Goal: Navigation & Orientation: Find specific page/section

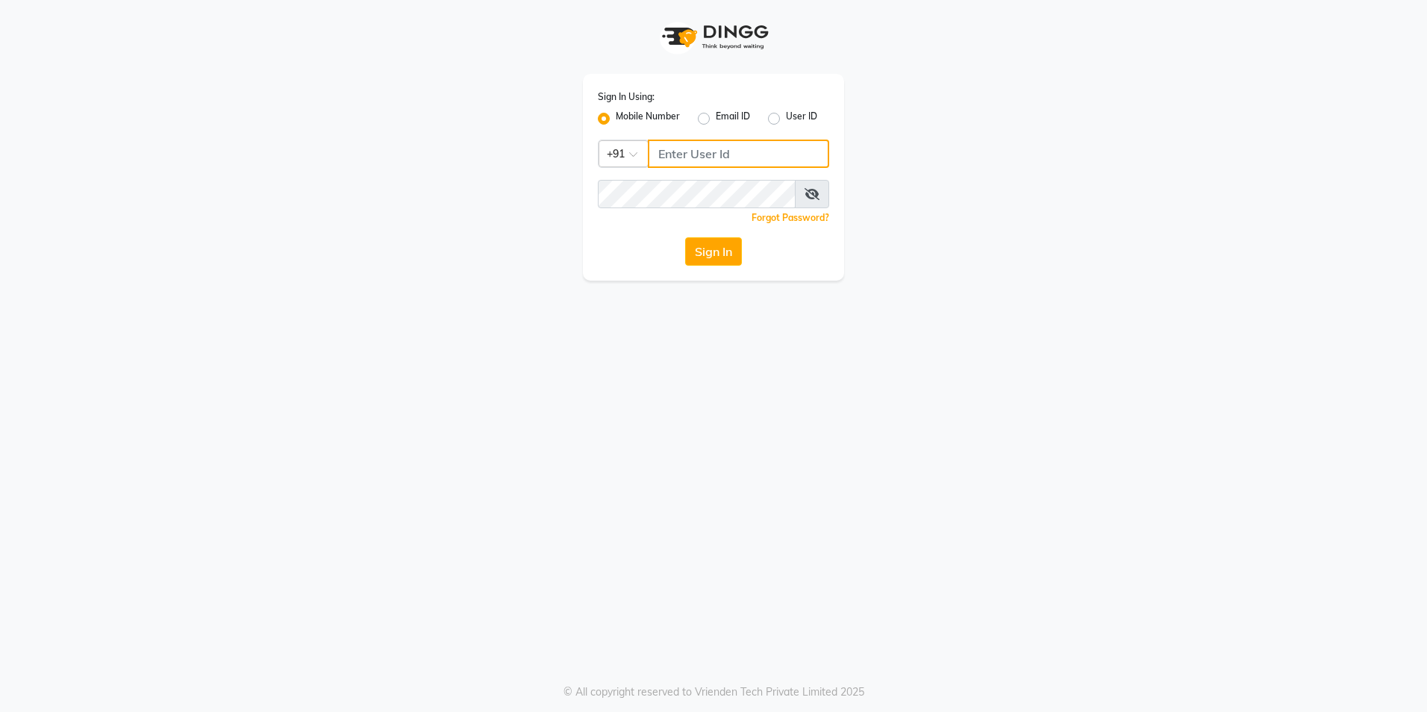
click at [705, 158] on input "Username" at bounding box center [738, 154] width 181 height 28
type input "9"
click at [705, 158] on input "Username" at bounding box center [738, 154] width 181 height 28
type input "9111007023"
click at [726, 255] on button "Sign In" at bounding box center [713, 251] width 57 height 28
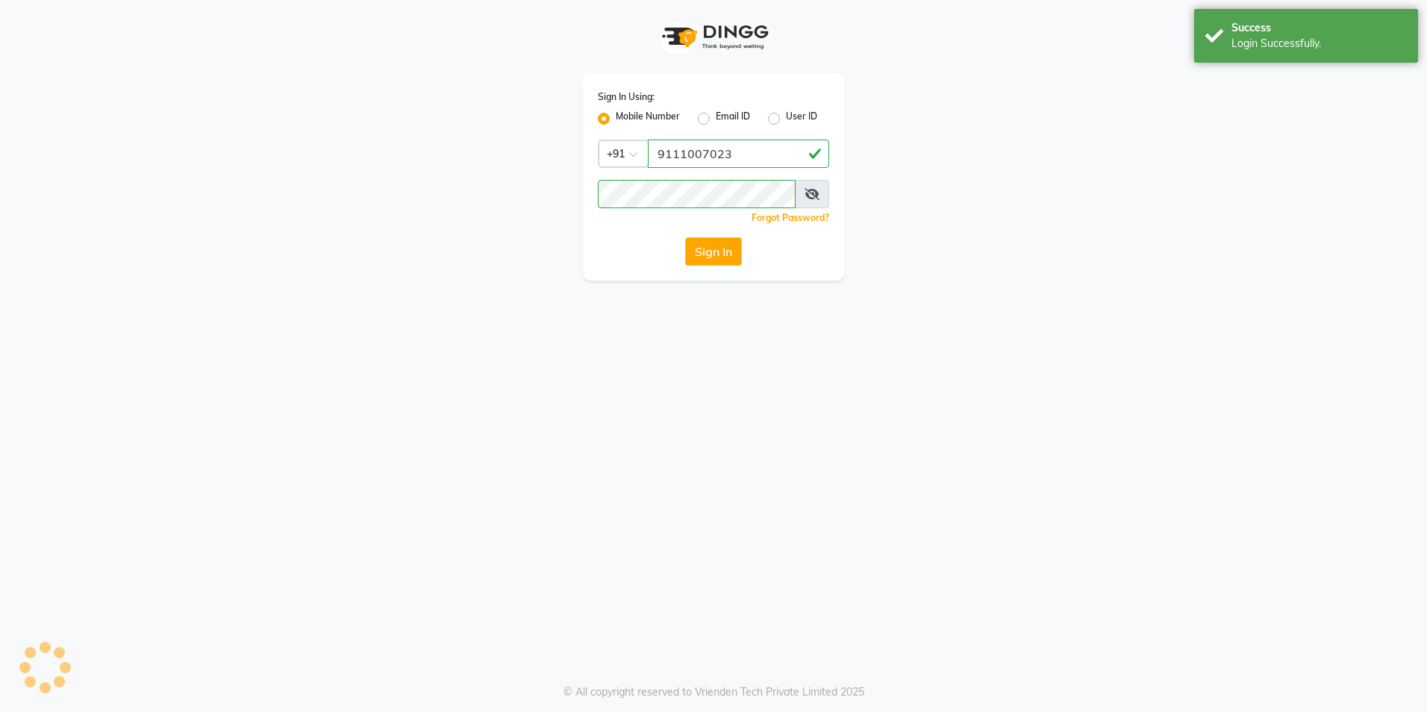
select select "true"
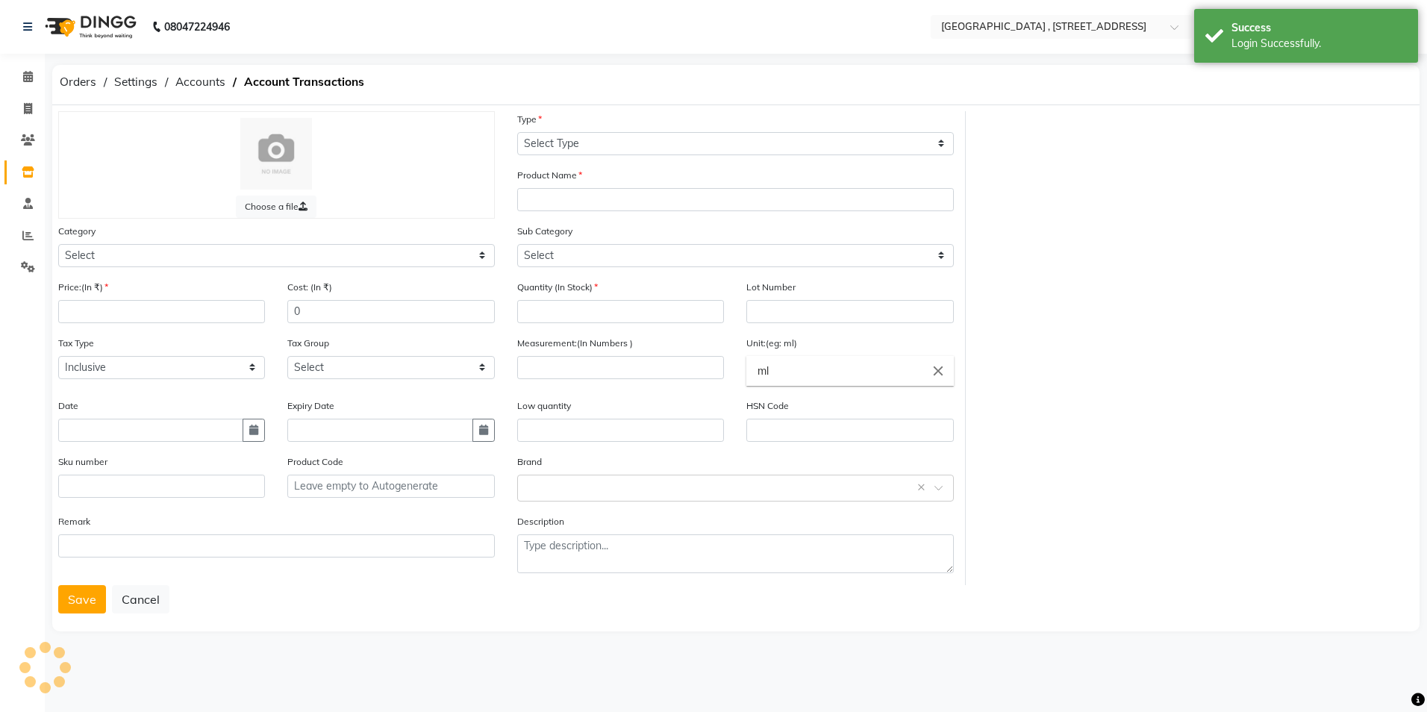
select select "en"
click at [72, 80] on span "Orders" at bounding box center [78, 82] width 52 height 27
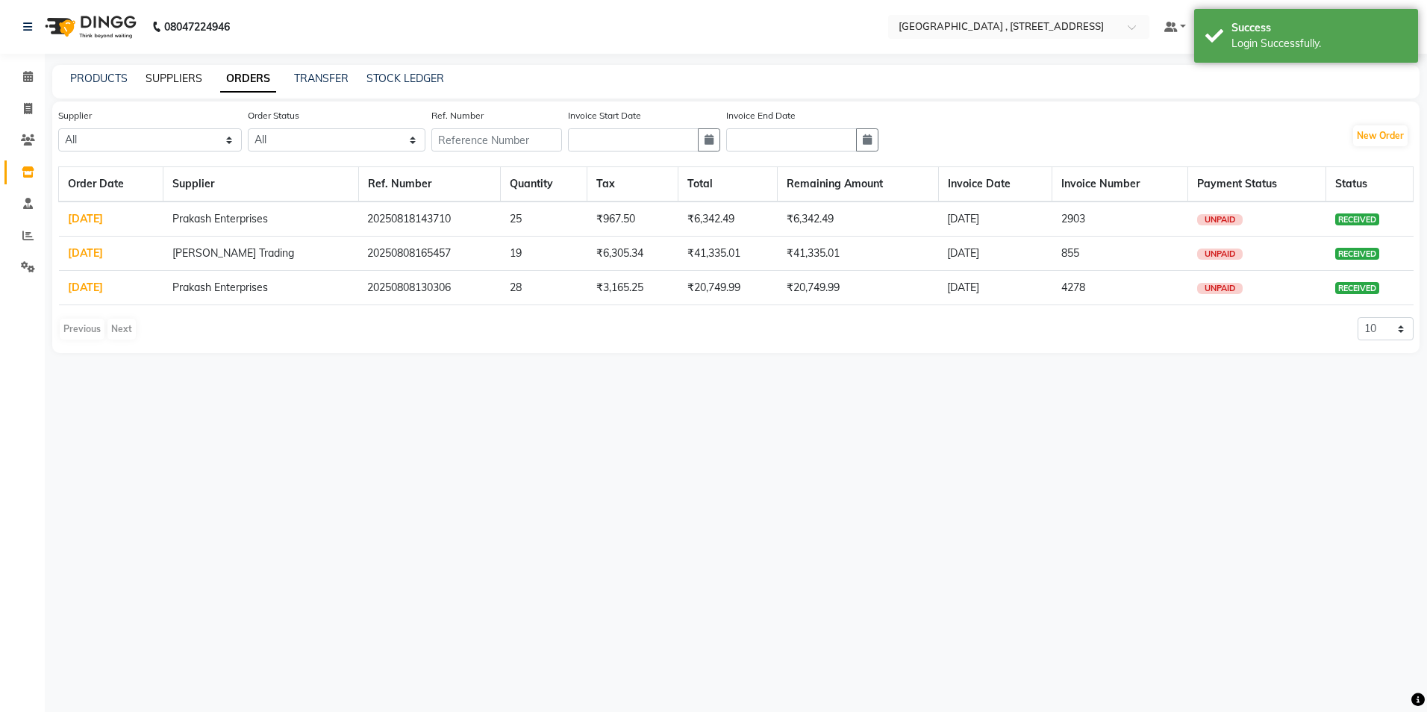
click at [193, 77] on link "SUPPLIERS" at bounding box center [174, 78] width 57 height 13
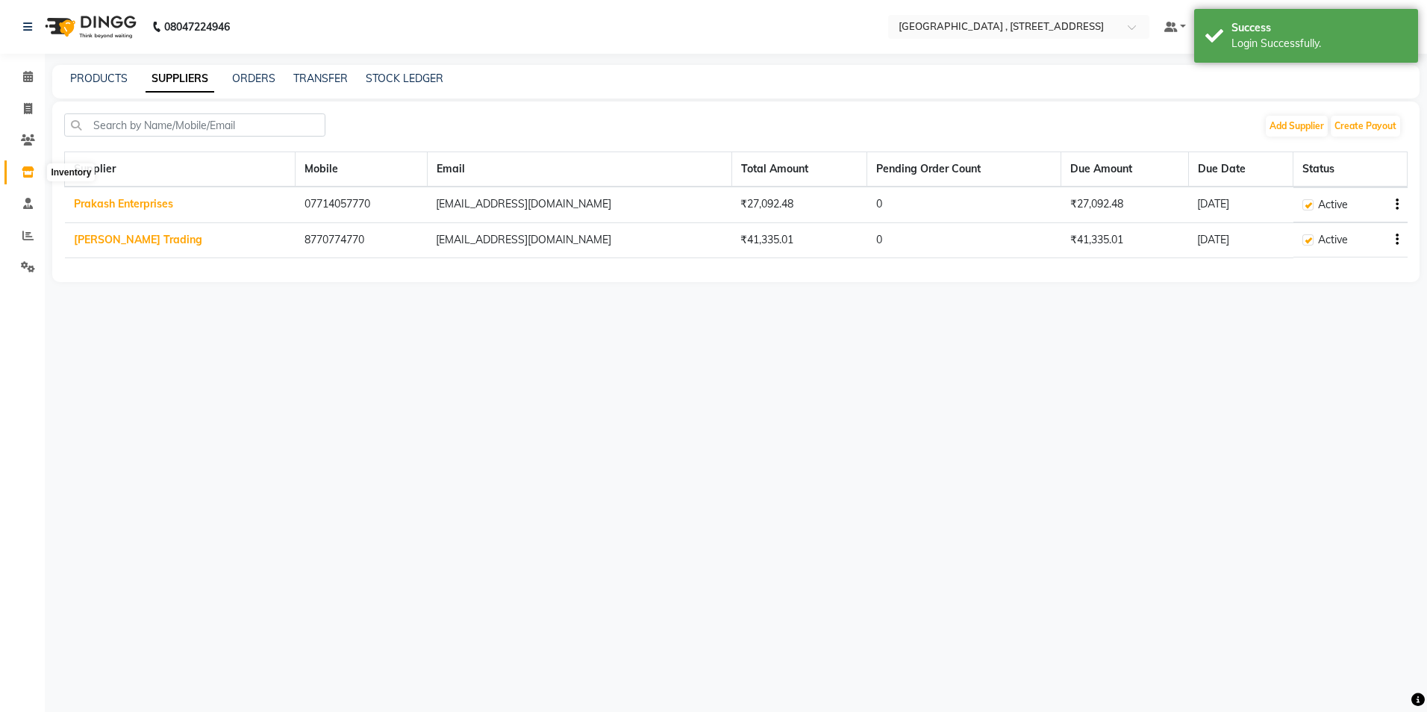
click at [26, 167] on icon at bounding box center [28, 171] width 13 height 11
select select
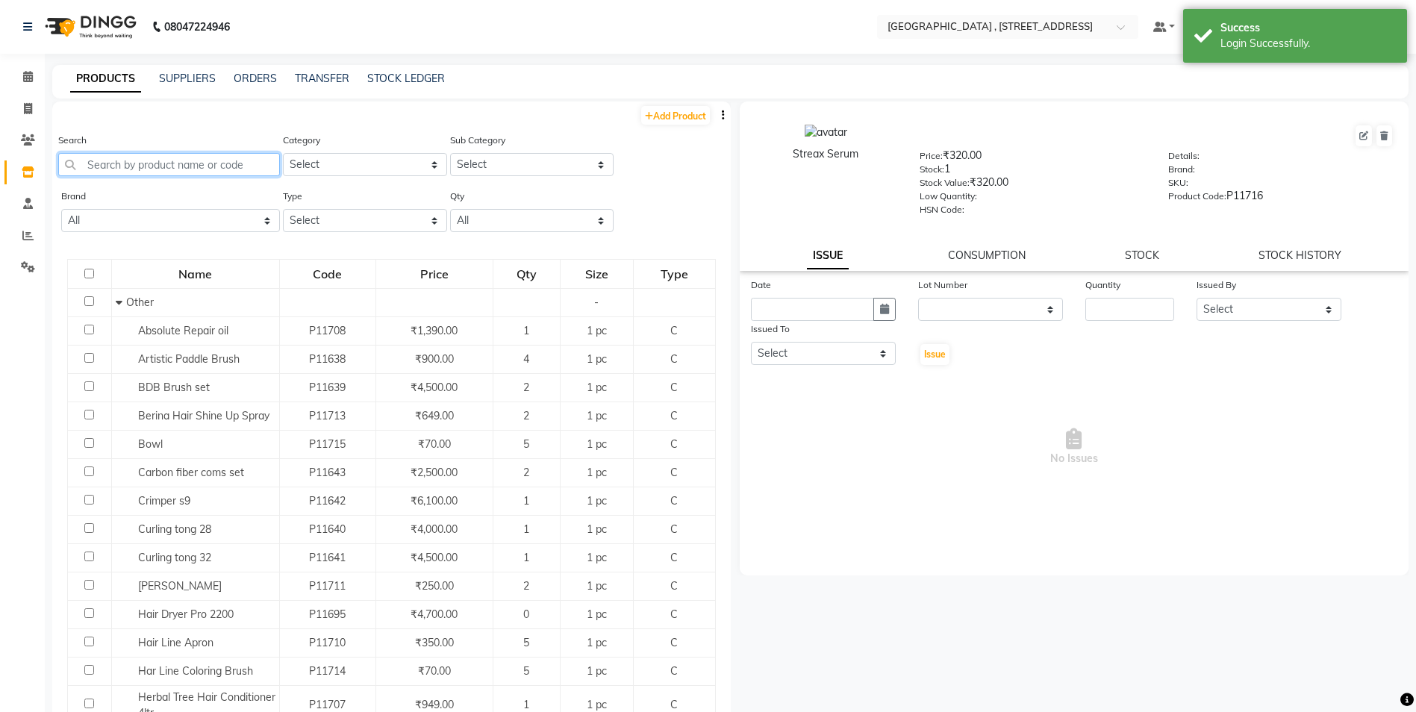
click at [123, 156] on input "text" at bounding box center [169, 164] width 222 height 23
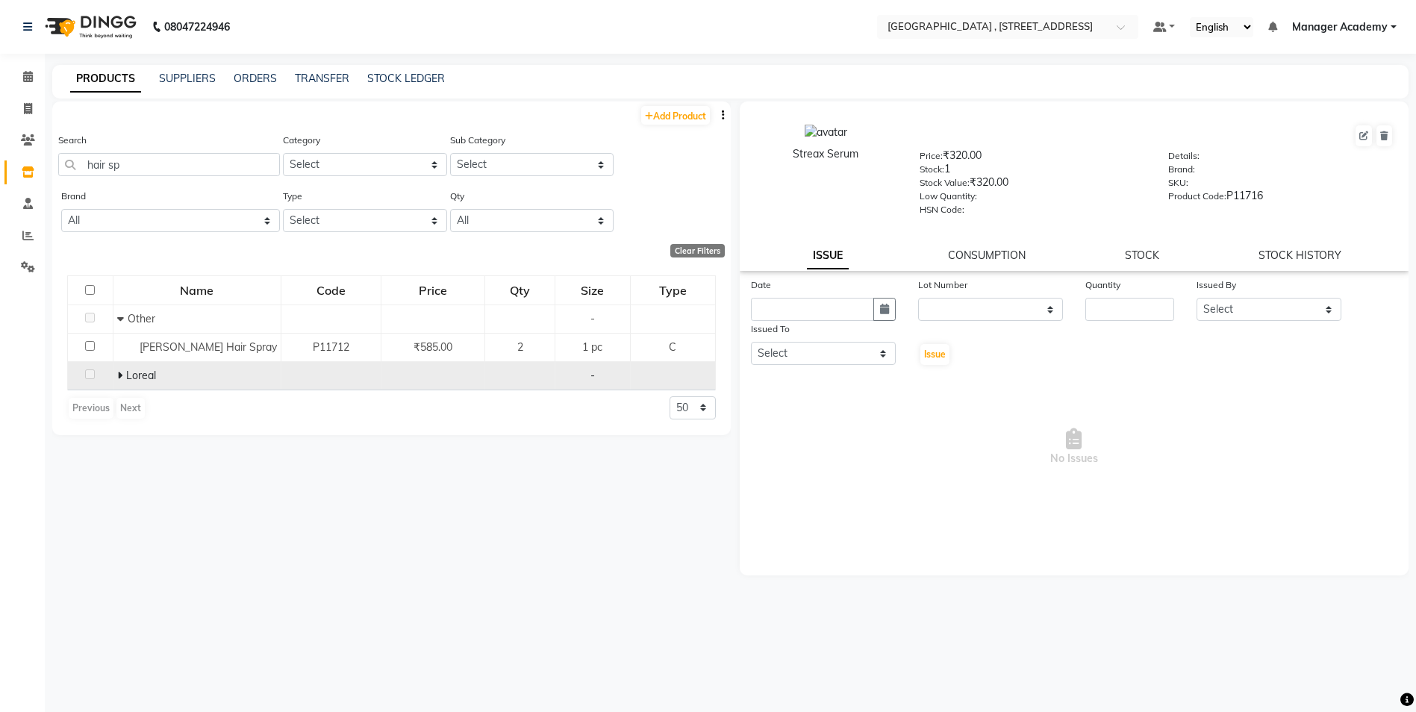
click at [121, 371] on icon at bounding box center [119, 375] width 5 height 10
drag, startPoint x: 140, startPoint y: 164, endPoint x: 99, endPoint y: 166, distance: 41.1
click at [99, 166] on input "hair sp" at bounding box center [169, 164] width 222 height 23
type input "h"
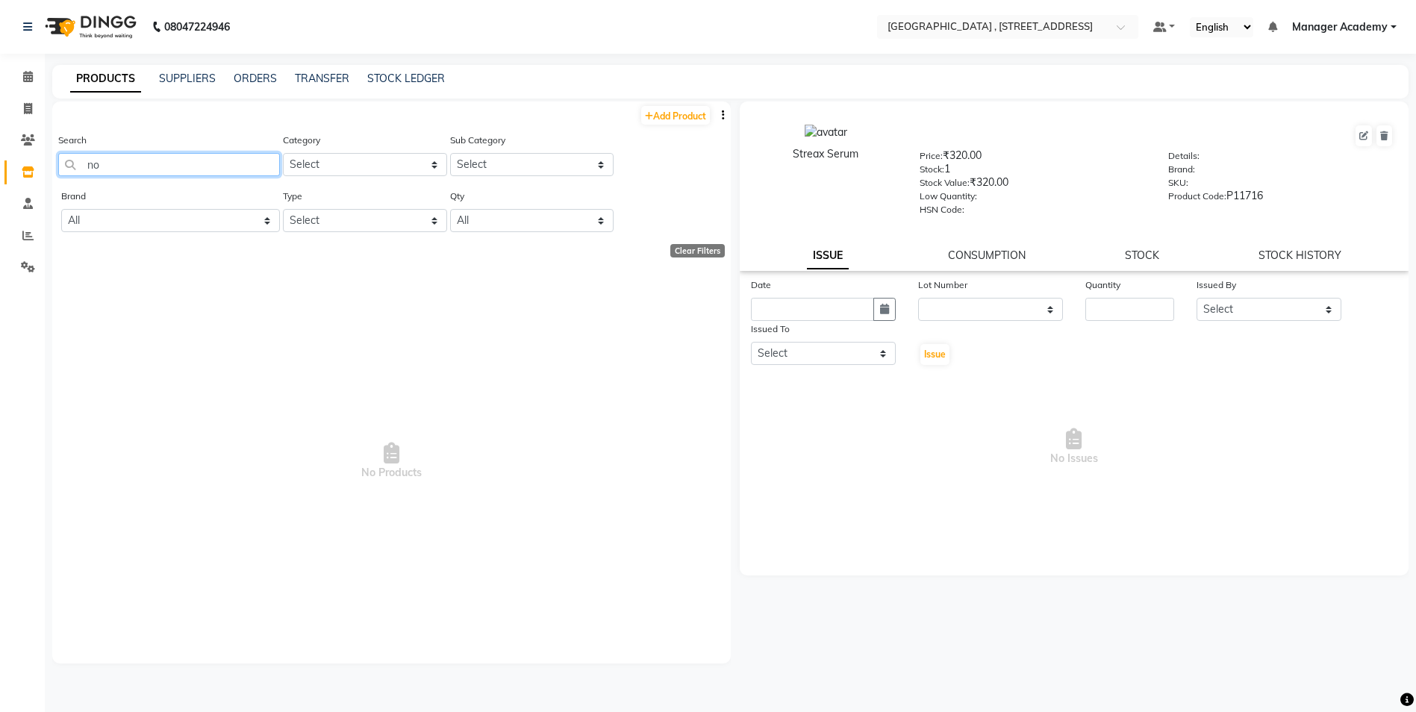
type input "n"
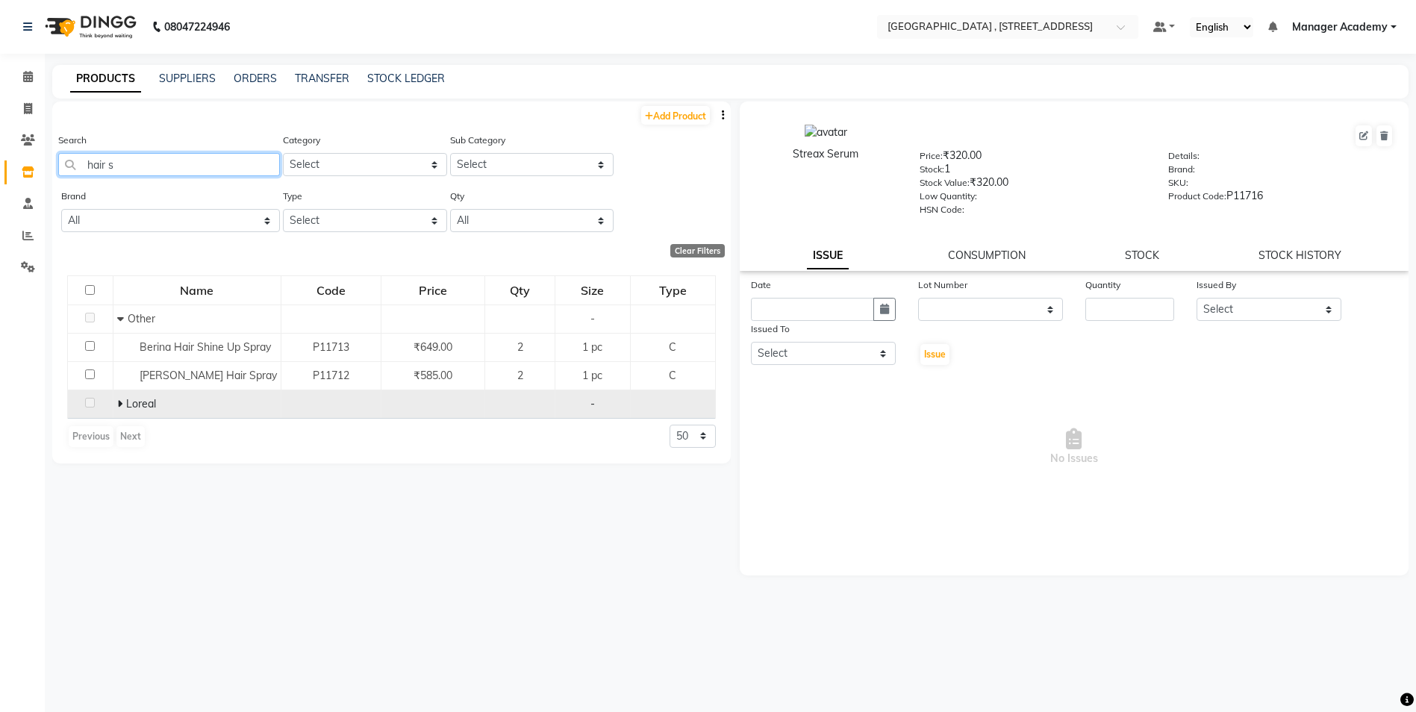
type input "hair s"
click at [117, 403] on icon at bounding box center [119, 404] width 5 height 10
